Goal: Task Accomplishment & Management: Manage account settings

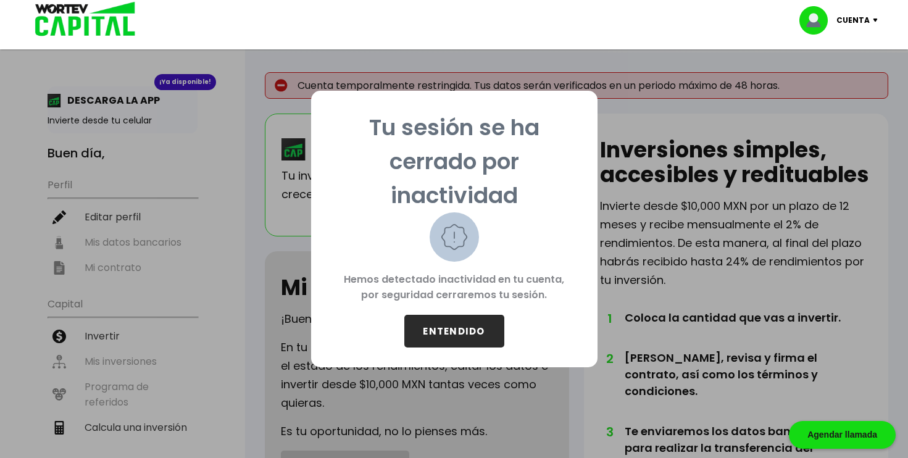
click at [447, 335] on button "ENTENDIDO" at bounding box center [454, 331] width 100 height 33
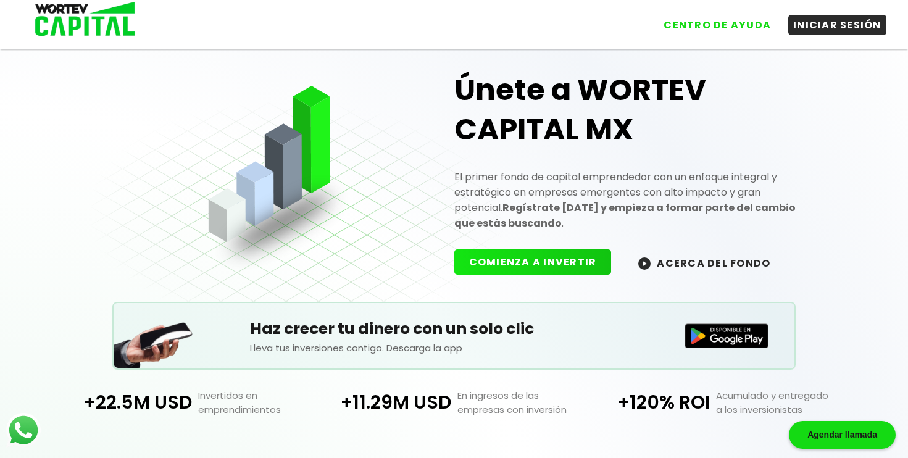
scroll to position [8, 0]
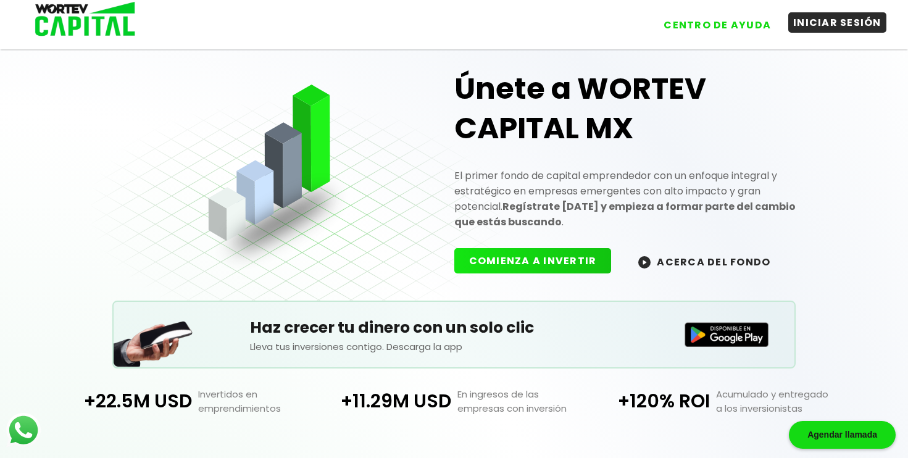
click at [827, 29] on button "INICIAR SESIÓN" at bounding box center [837, 22] width 98 height 20
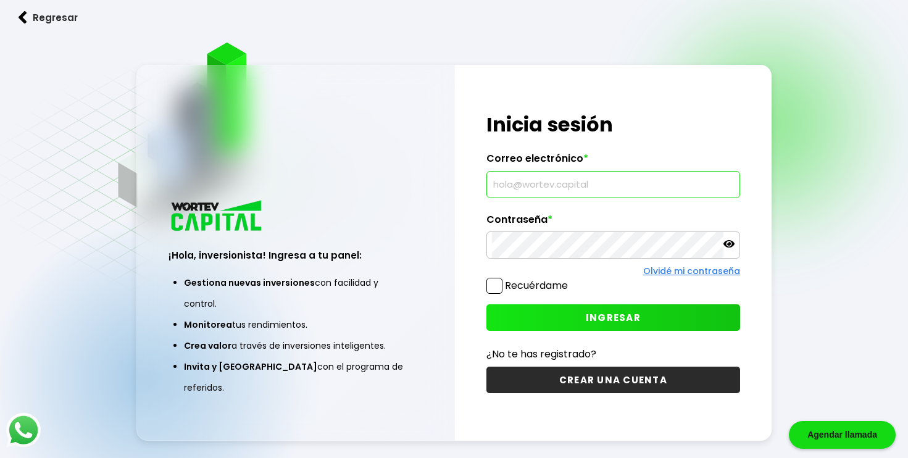
type input "ninitybren@hotmail.com"
click at [490, 289] on span at bounding box center [494, 286] width 16 height 16
click at [570, 280] on input "Recuérdame" at bounding box center [570, 280] width 0 height 0
click at [585, 318] on button "INGRESAR" at bounding box center [613, 317] width 254 height 27
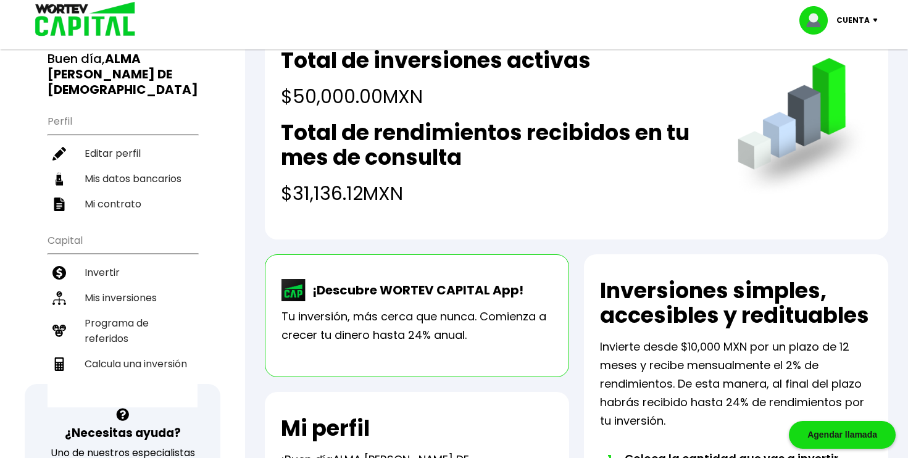
scroll to position [96, 0]
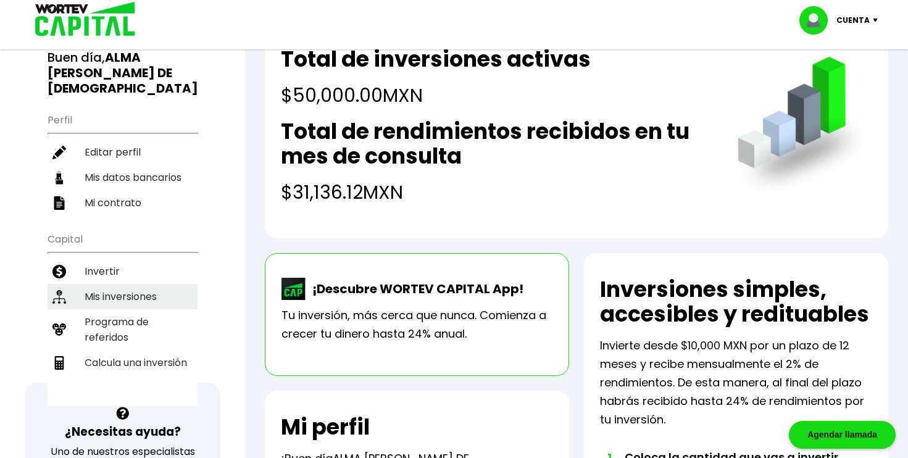
click at [128, 286] on li "Mis inversiones" at bounding box center [123, 296] width 150 height 25
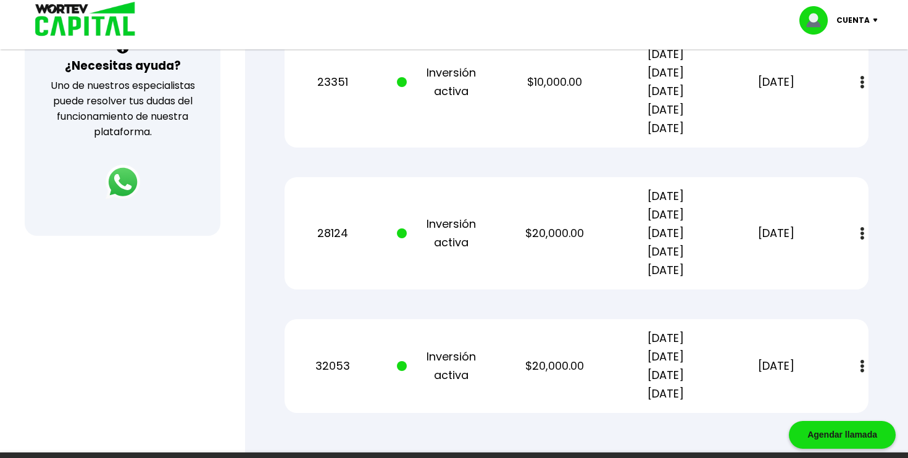
scroll to position [462, 0]
